Goal: Communication & Community: Ask a question

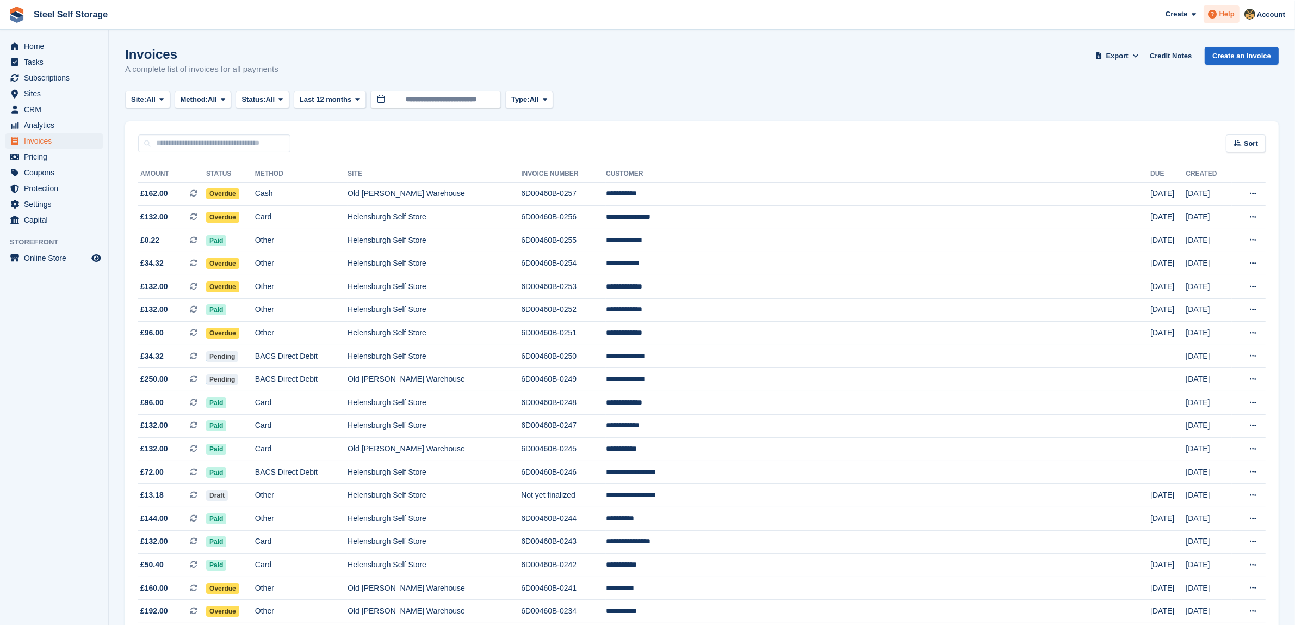
click at [1211, 20] on span at bounding box center [1213, 14] width 13 height 13
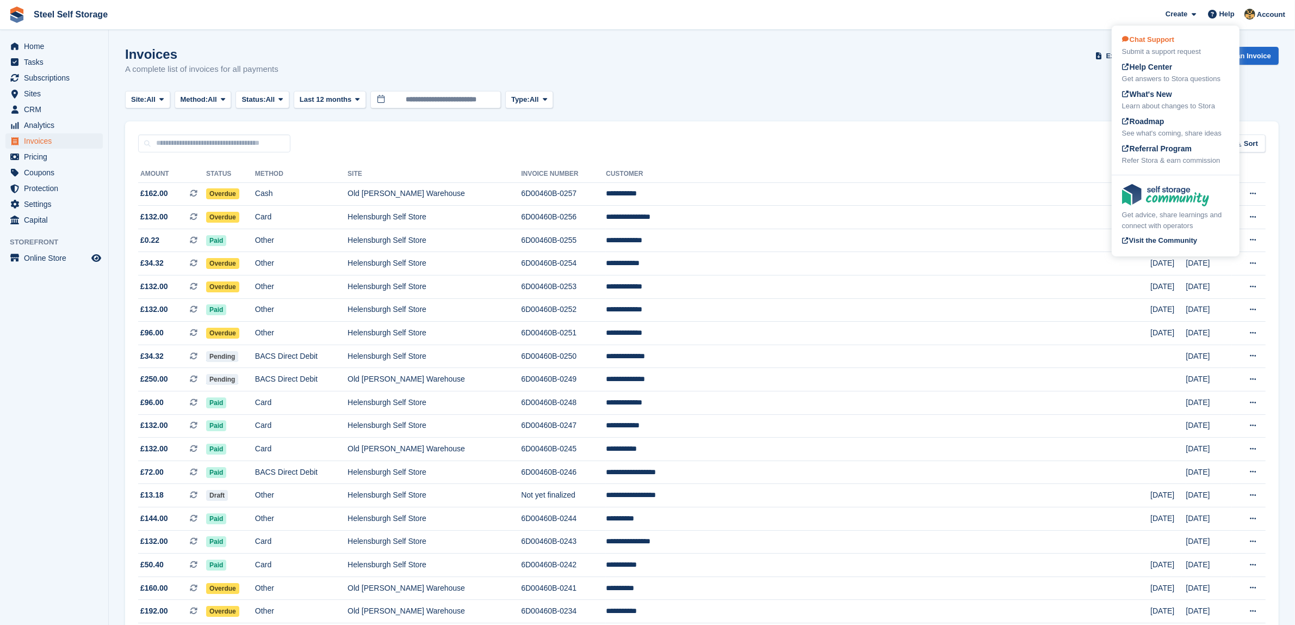
click at [1165, 47] on div "Submit a support request" at bounding box center [1175, 51] width 107 height 11
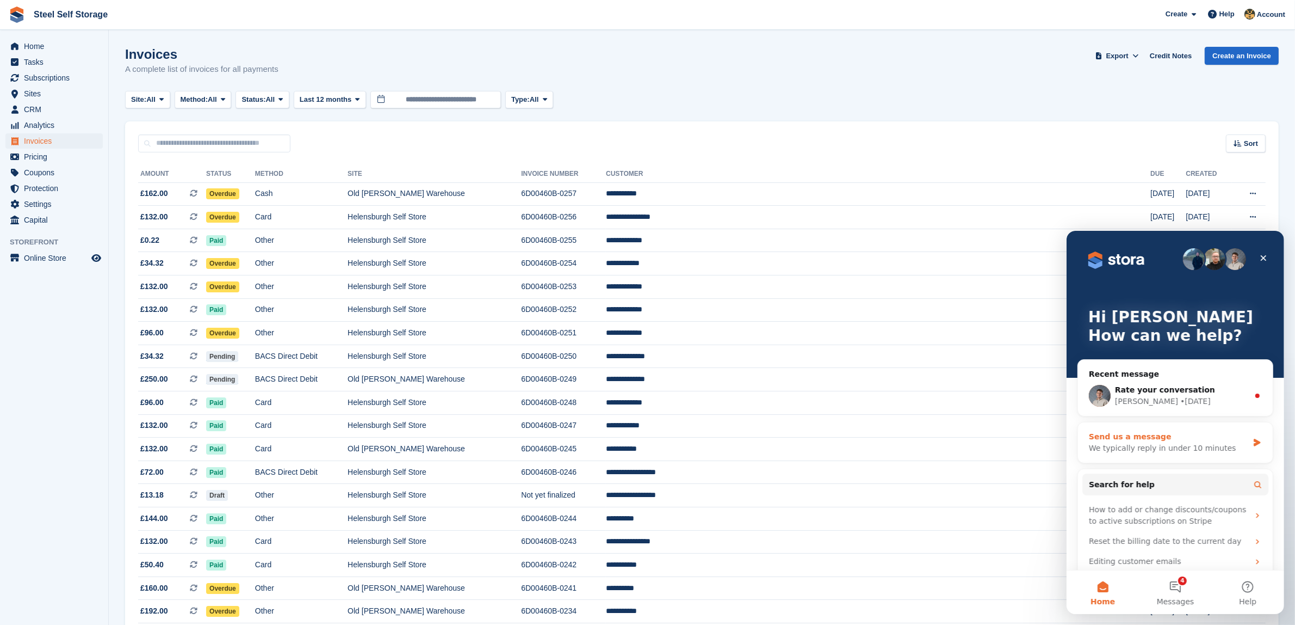
click at [1163, 430] on div "Send us a message" at bounding box center [1168, 435] width 159 height 11
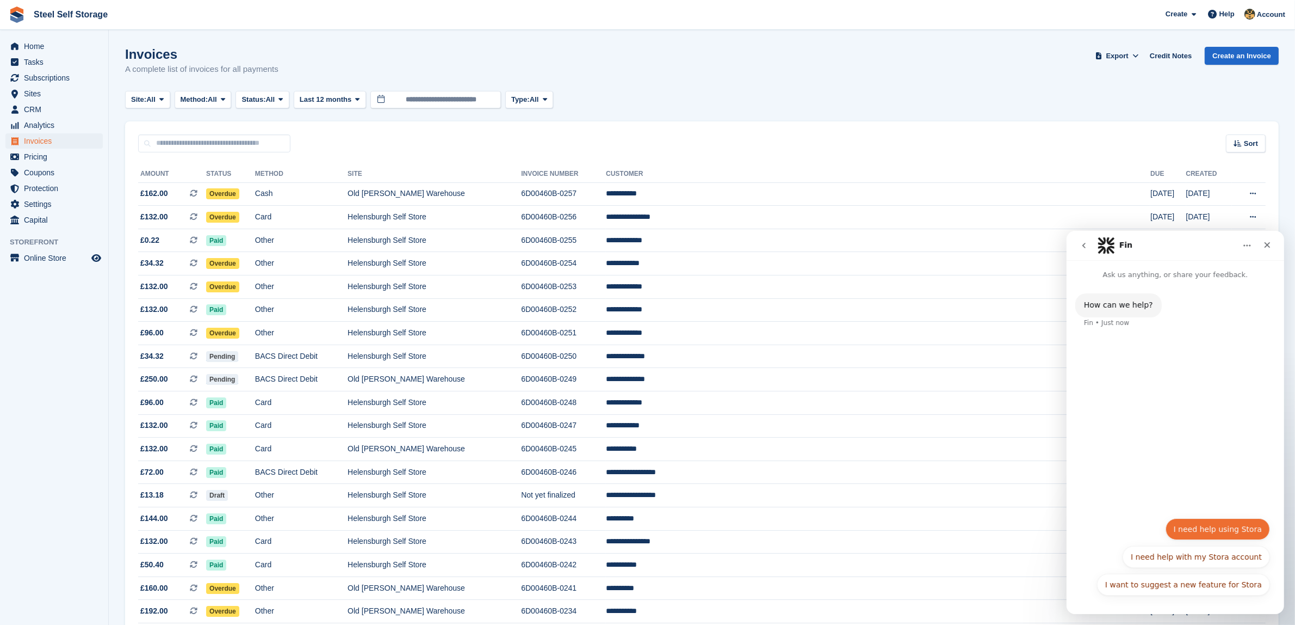
click at [1187, 535] on button "I need help using Stora" at bounding box center [1217, 528] width 104 height 22
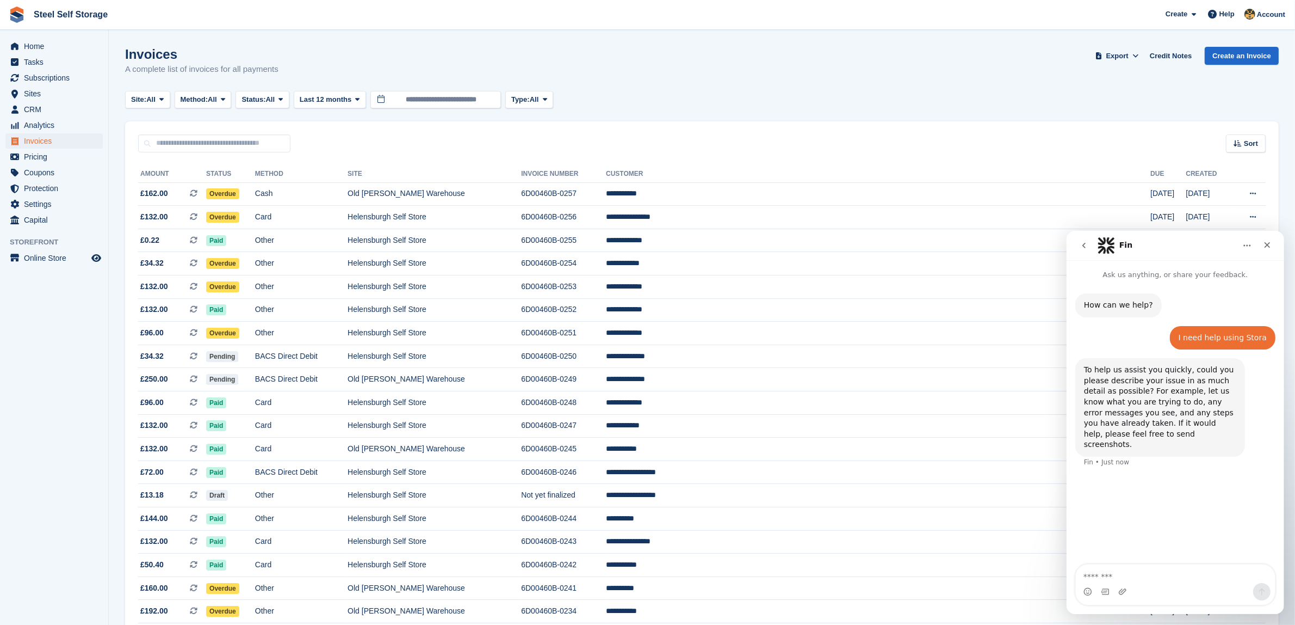
click at [1108, 565] on textarea "Message…" at bounding box center [1175, 573] width 199 height 18
type textarea "**********"
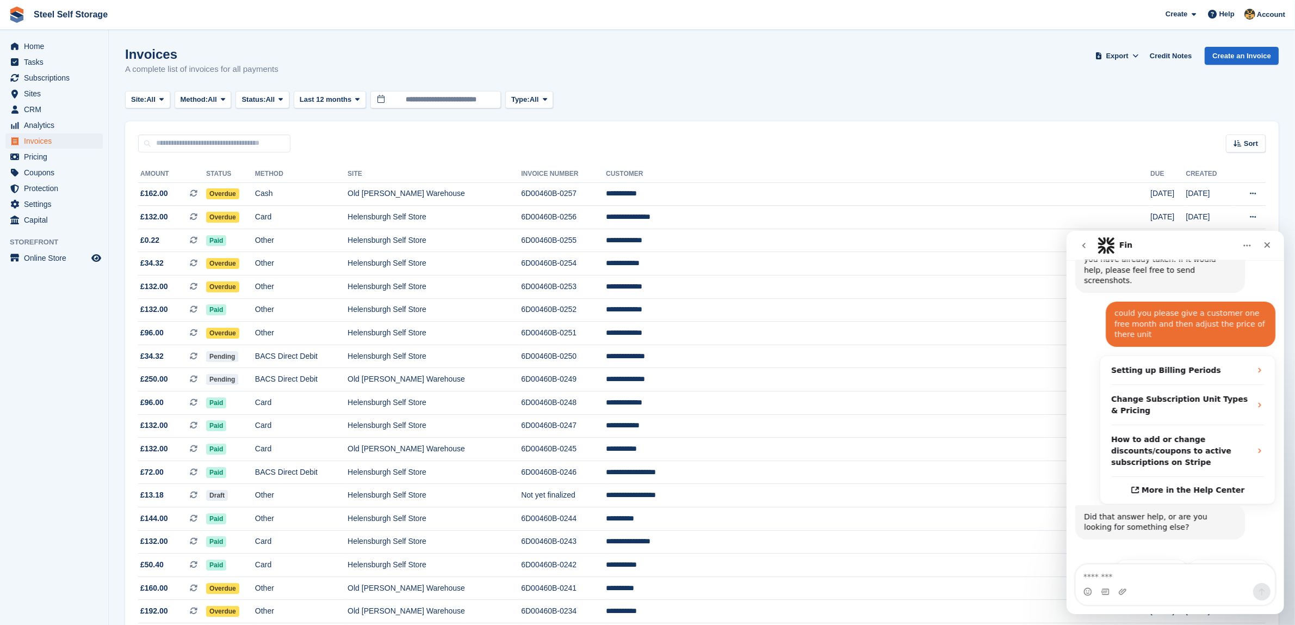
scroll to position [168, 0]
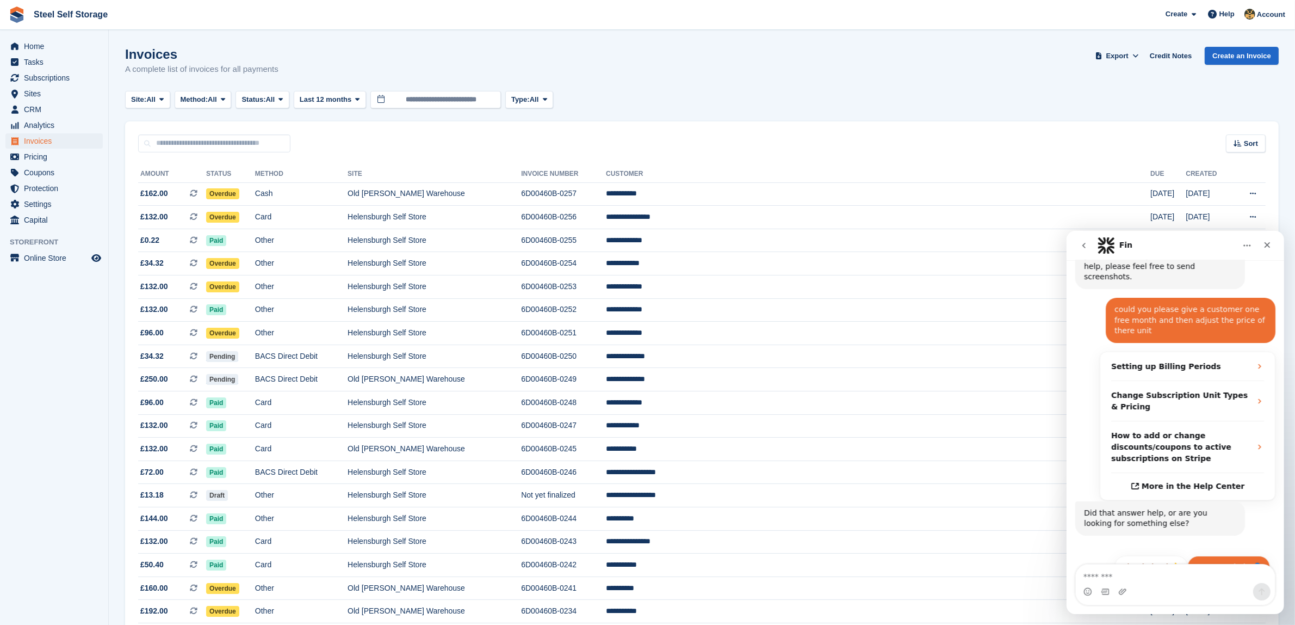
click at [1236, 555] on button "Get more help 👤" at bounding box center [1228, 566] width 83 height 22
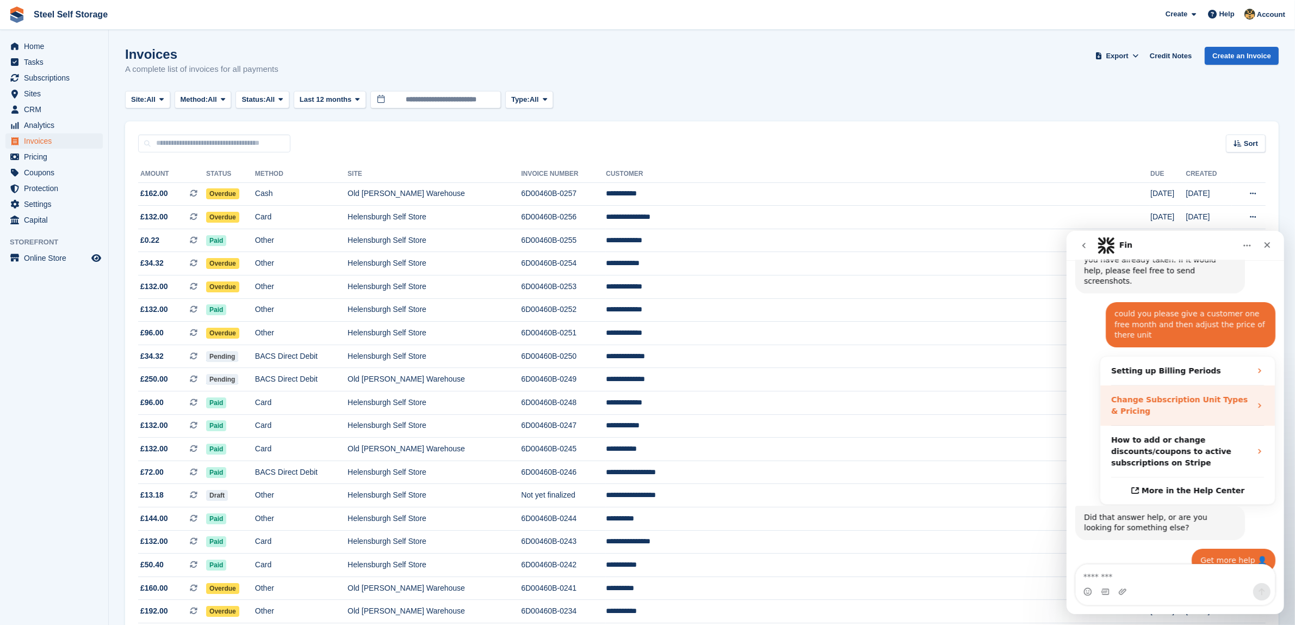
scroll to position [162, 0]
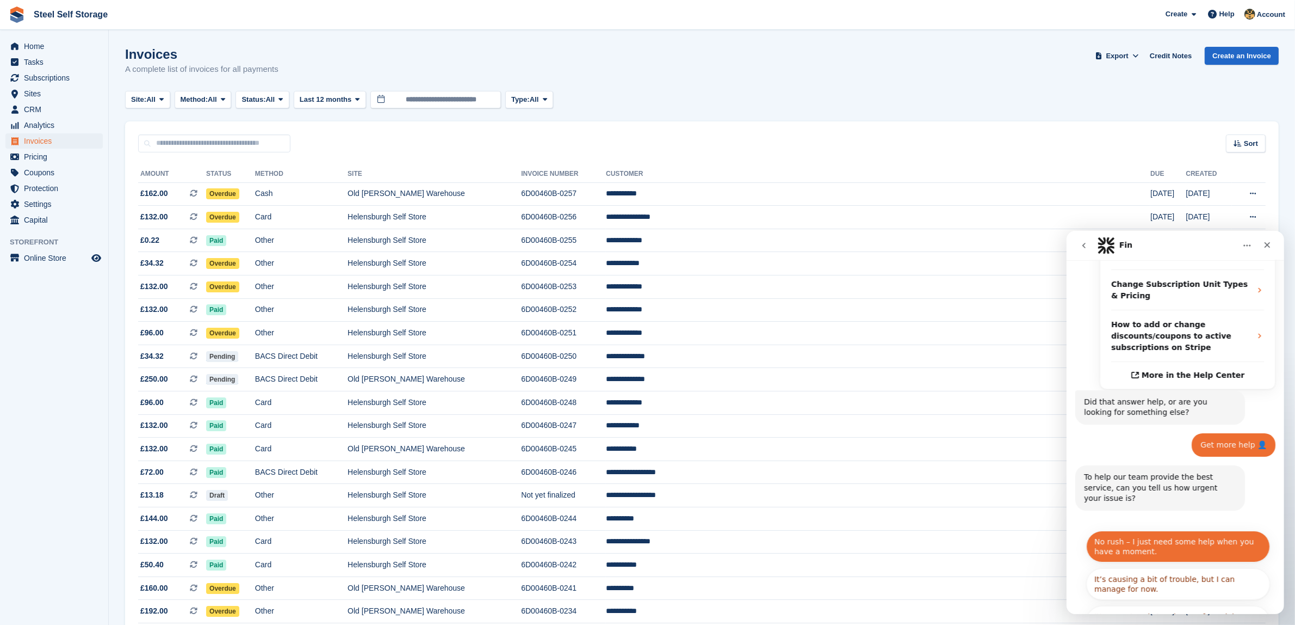
click at [1171, 530] on button "No rush – I just need some help when you have a moment." at bounding box center [1178, 546] width 184 height 32
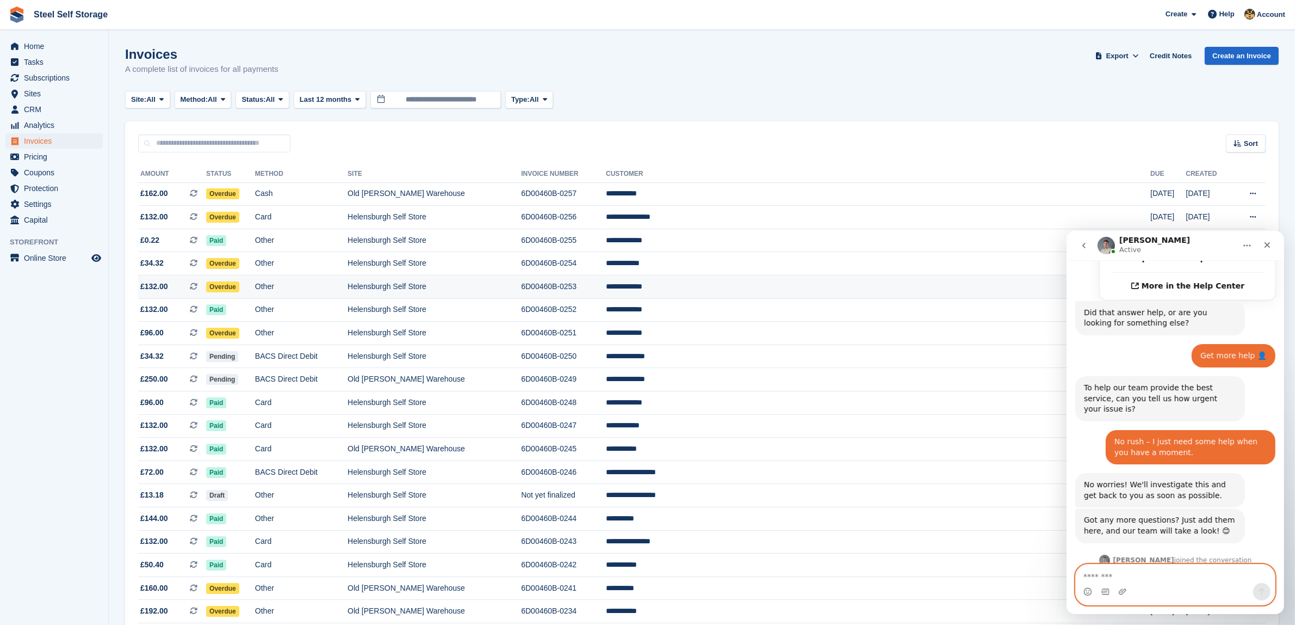
scroll to position [422, 0]
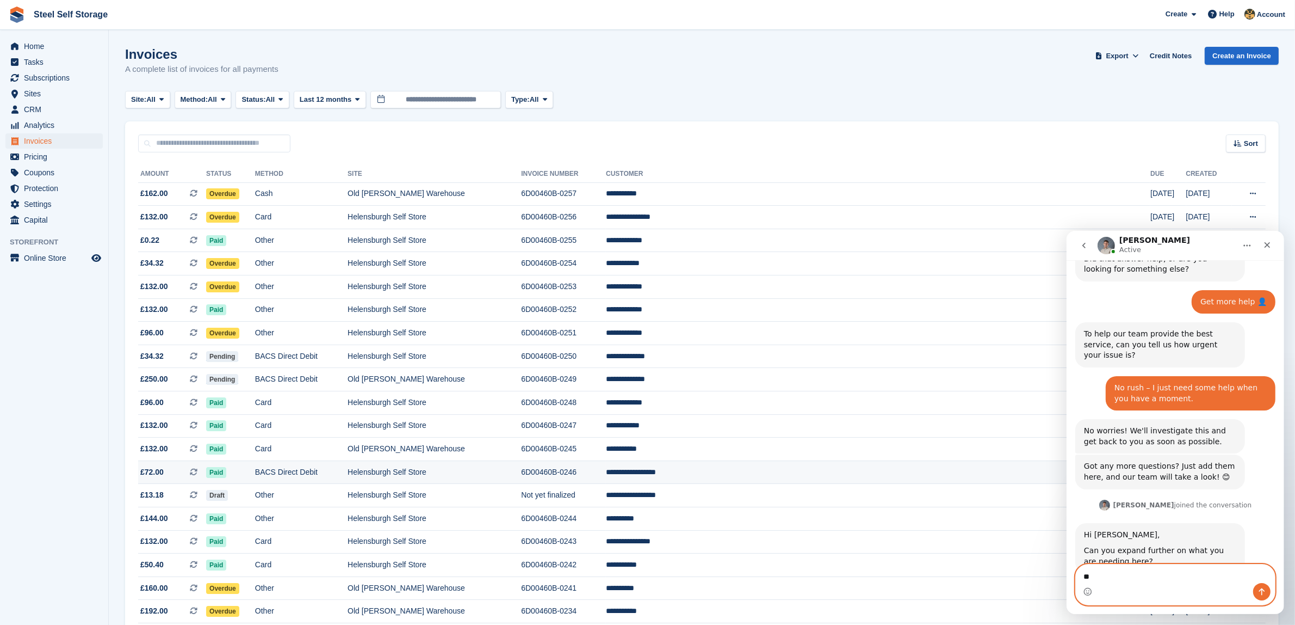
type textarea "*"
click at [1148, 570] on textarea "Message…" at bounding box center [1175, 573] width 199 height 18
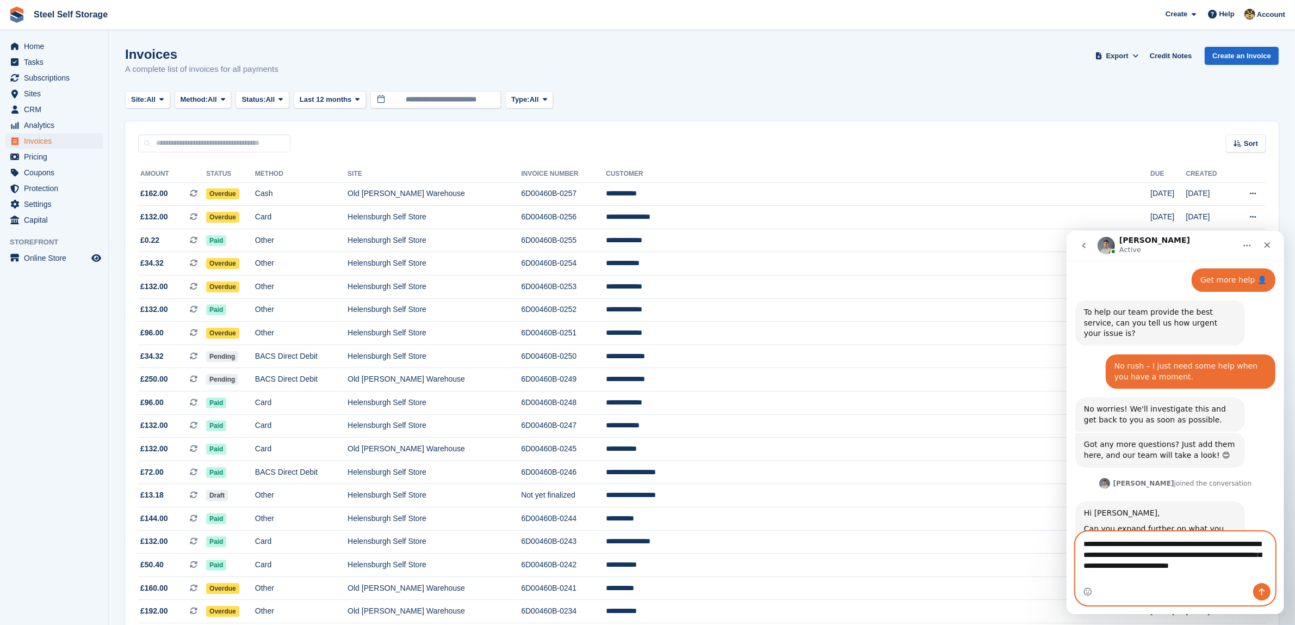
scroll to position [454, 0]
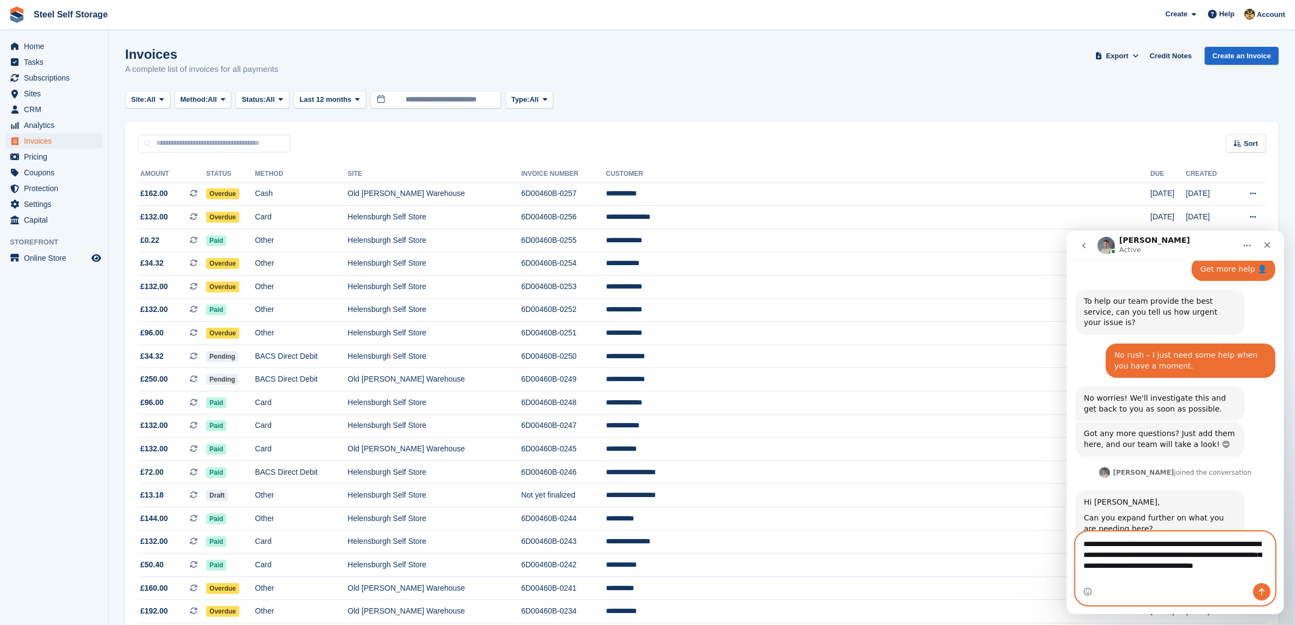
type textarea "**********"
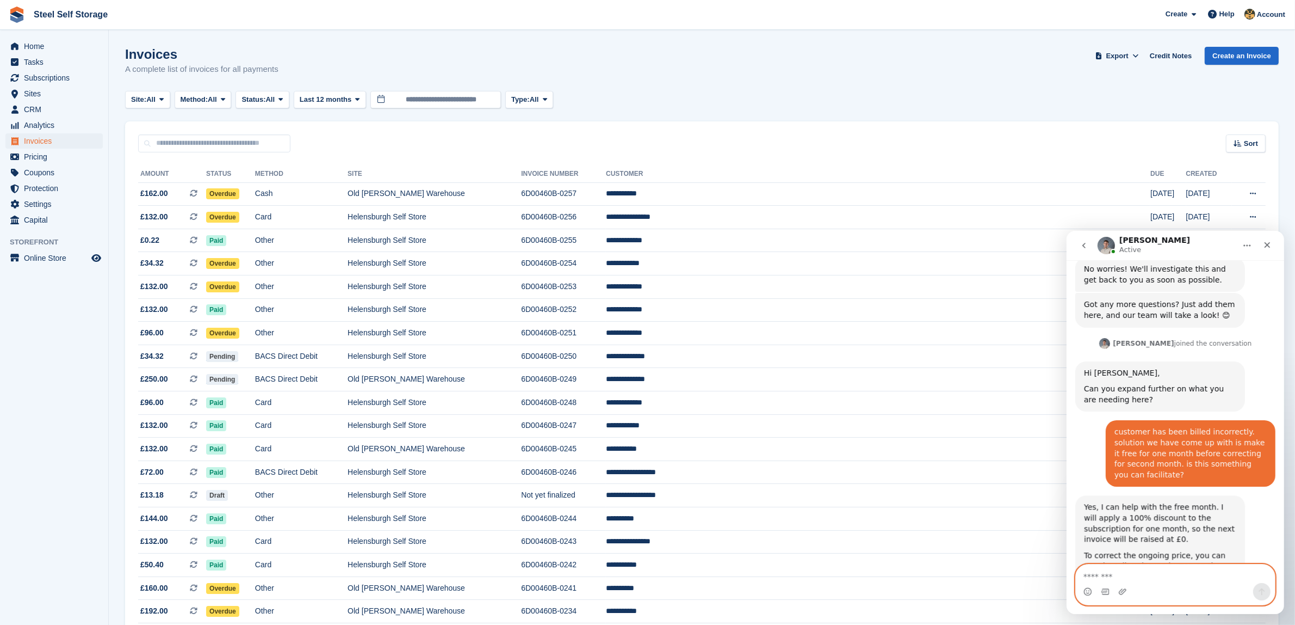
scroll to position [646, 0]
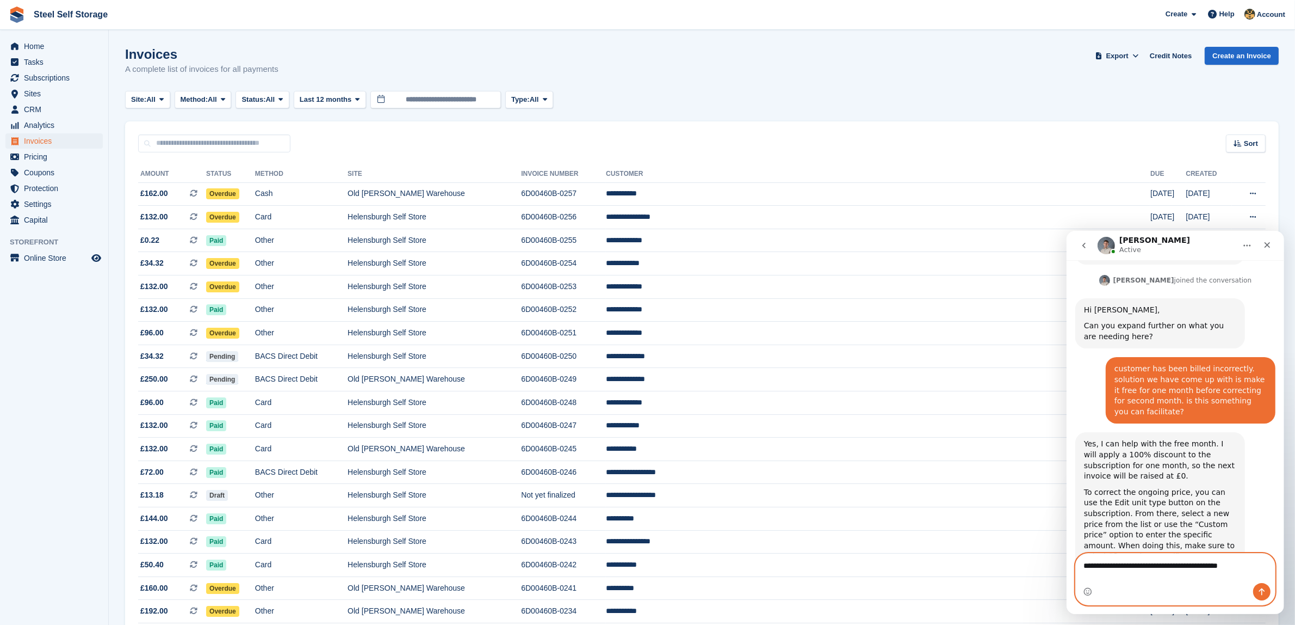
type textarea "**********"
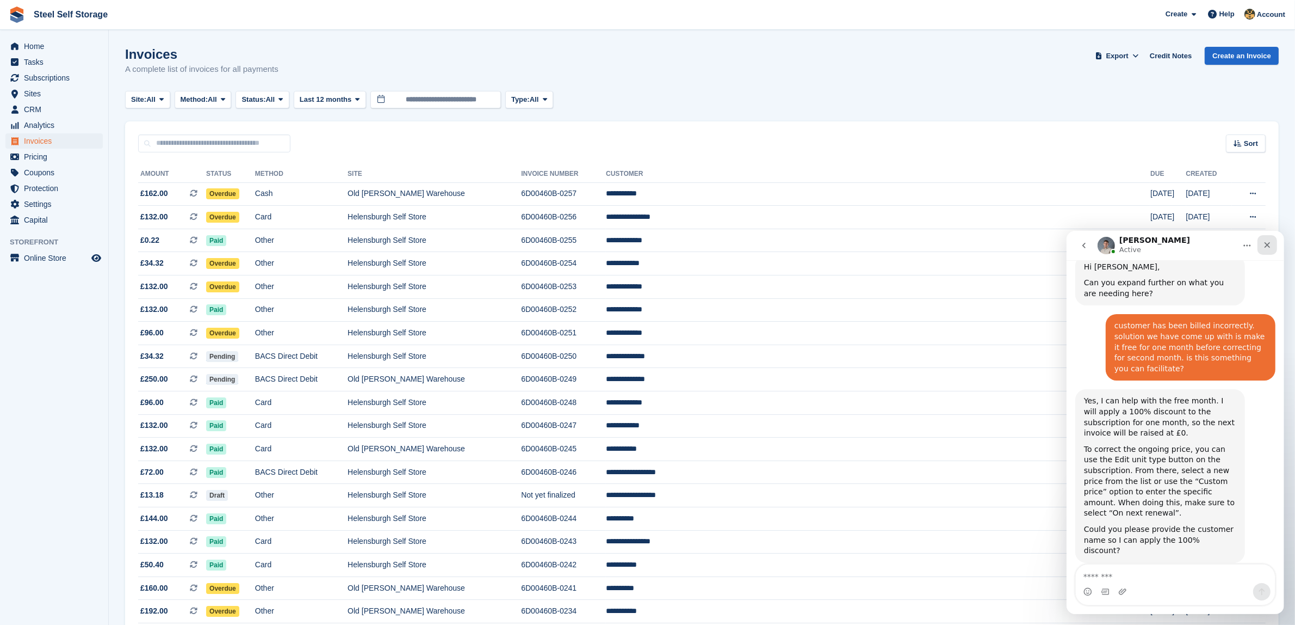
click at [1263, 246] on icon "Close" at bounding box center [1267, 244] width 9 height 9
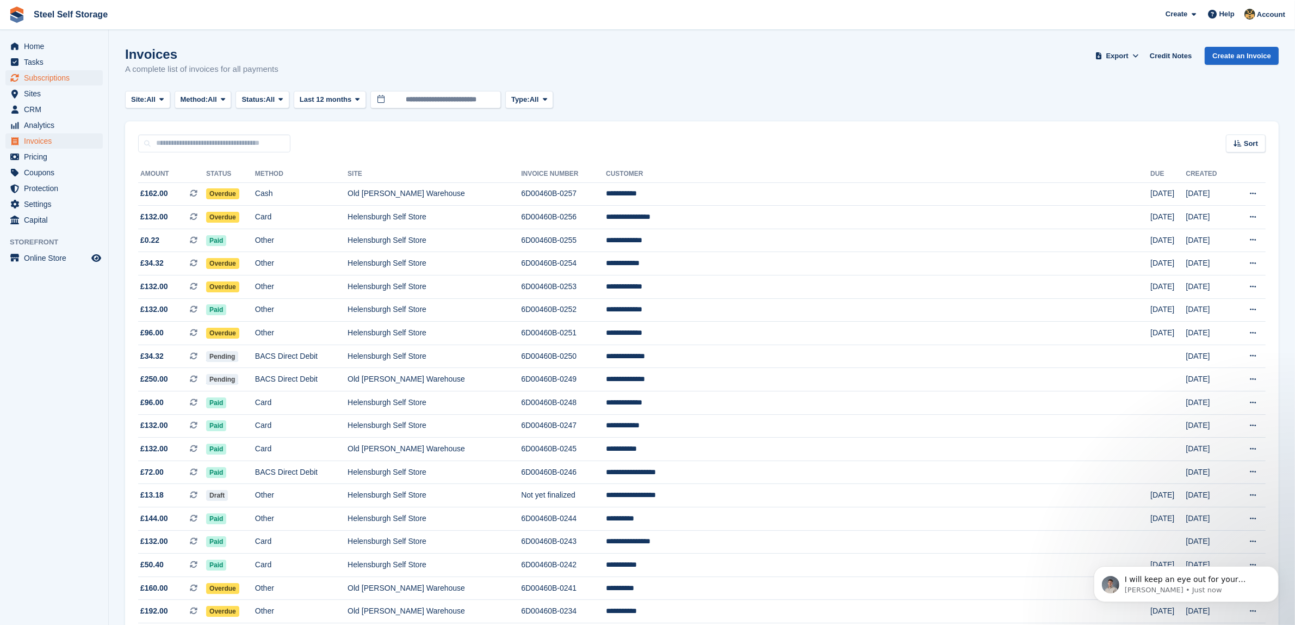
scroll to position [756, 0]
click at [1141, 573] on p "I will keep an eye out for your message. Cheers" at bounding box center [1195, 578] width 140 height 11
